Goal: Task Accomplishment & Management: Manage account settings

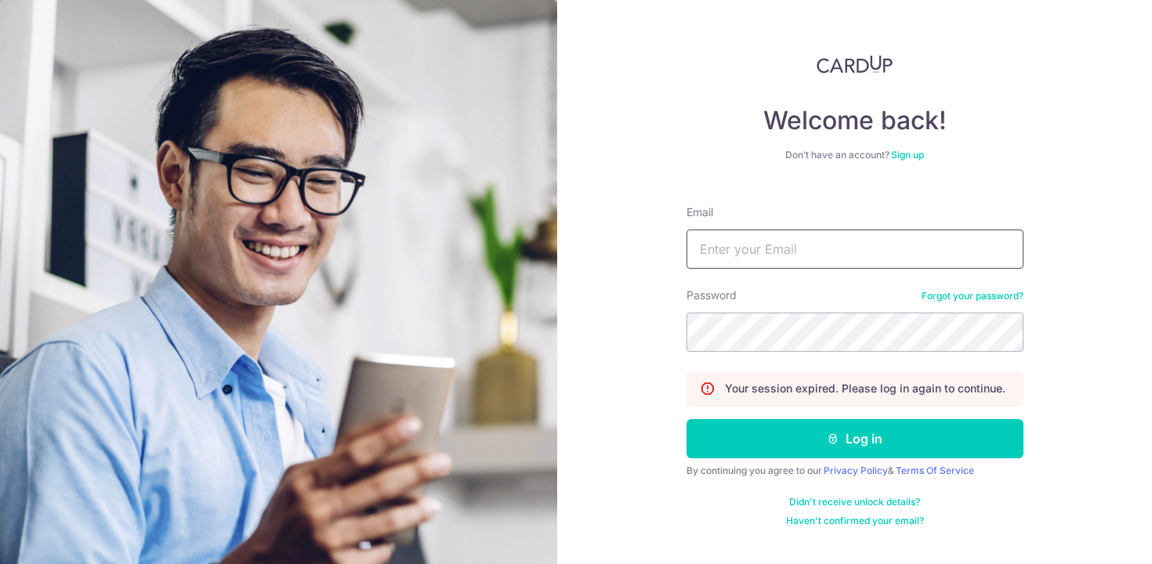
click at [766, 263] on input "Email" at bounding box center [854, 249] width 337 height 39
type input "o"
type input "[EMAIL_ADDRESS][DOMAIN_NAME]"
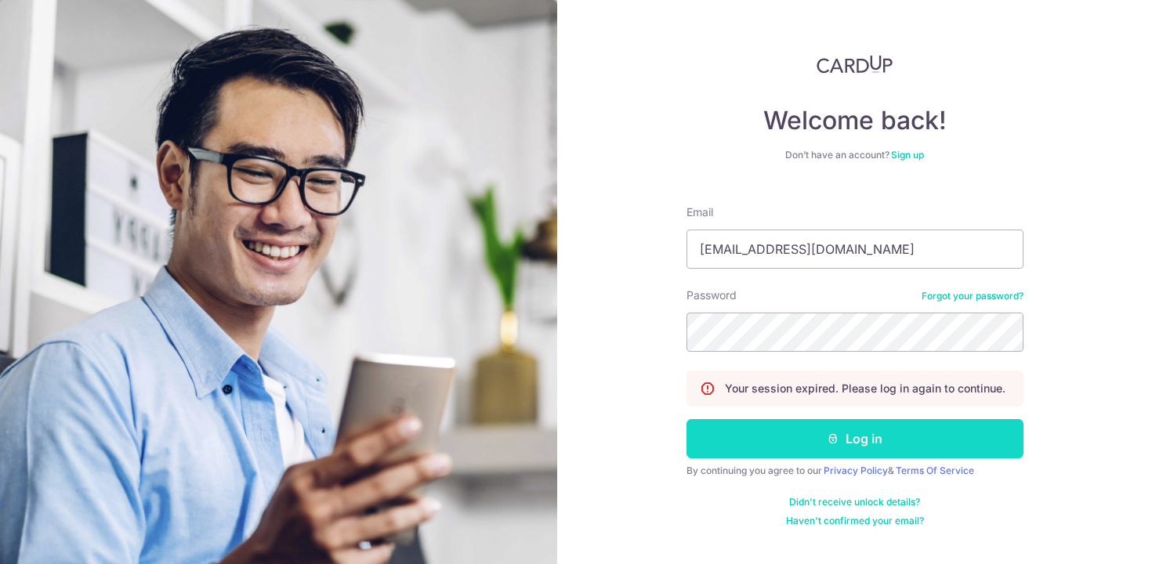
click at [816, 428] on button "Log in" at bounding box center [854, 438] width 337 height 39
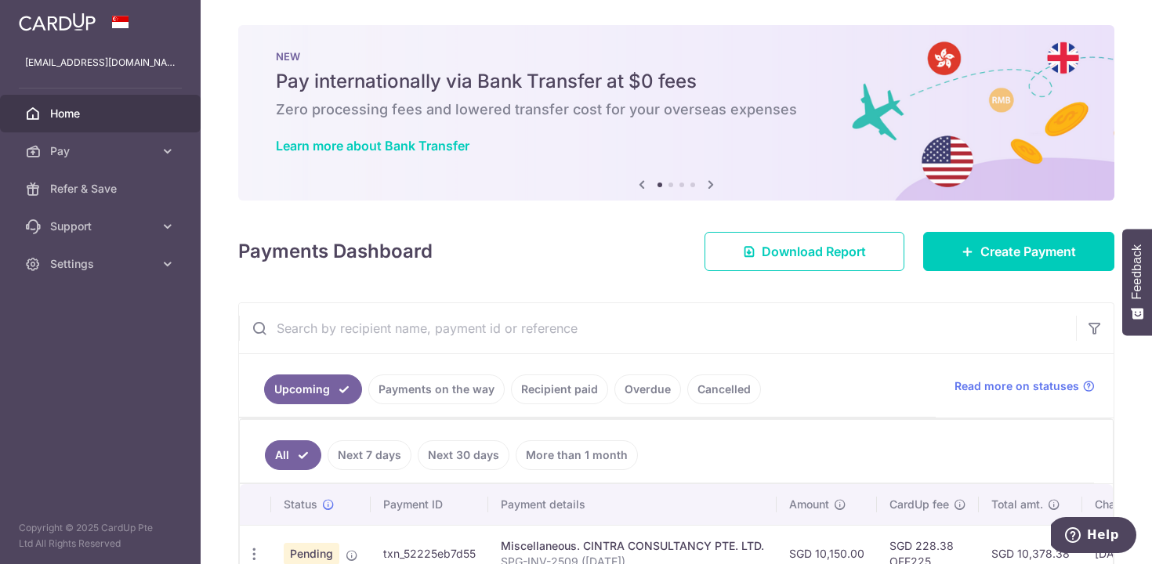
scroll to position [95, 0]
